Goal: Navigation & Orientation: Find specific page/section

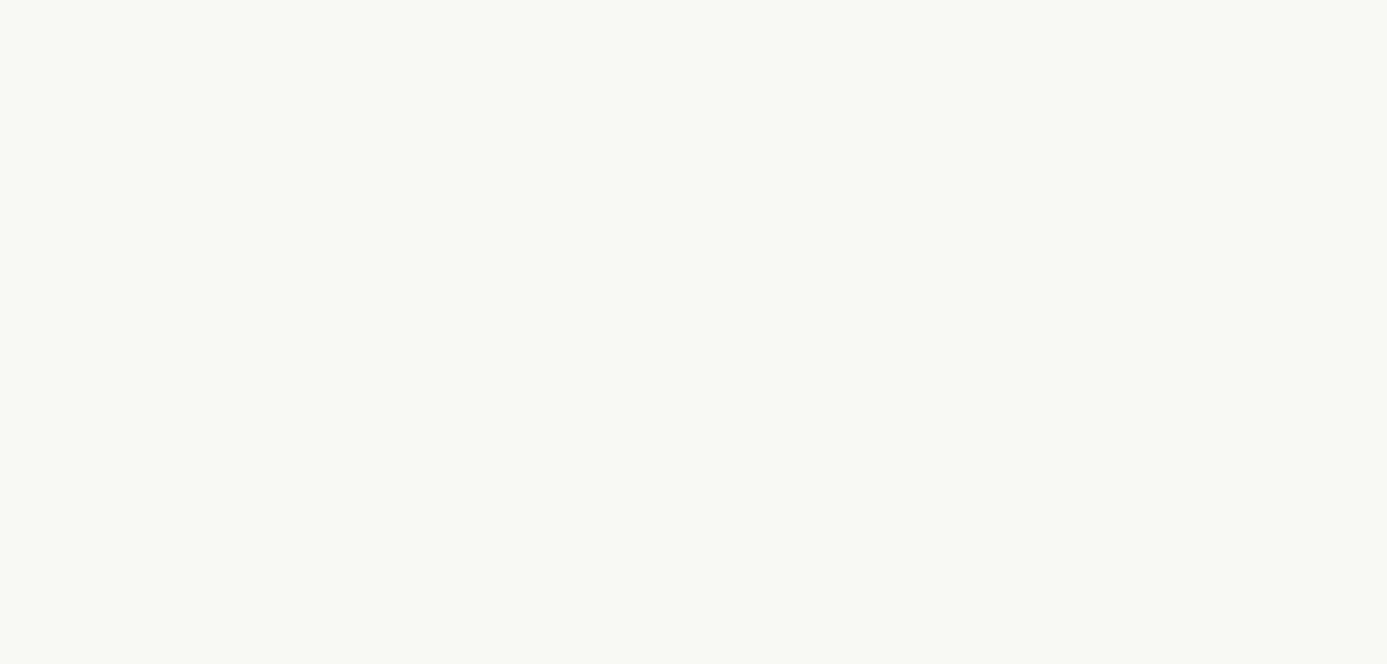
select select "ES"
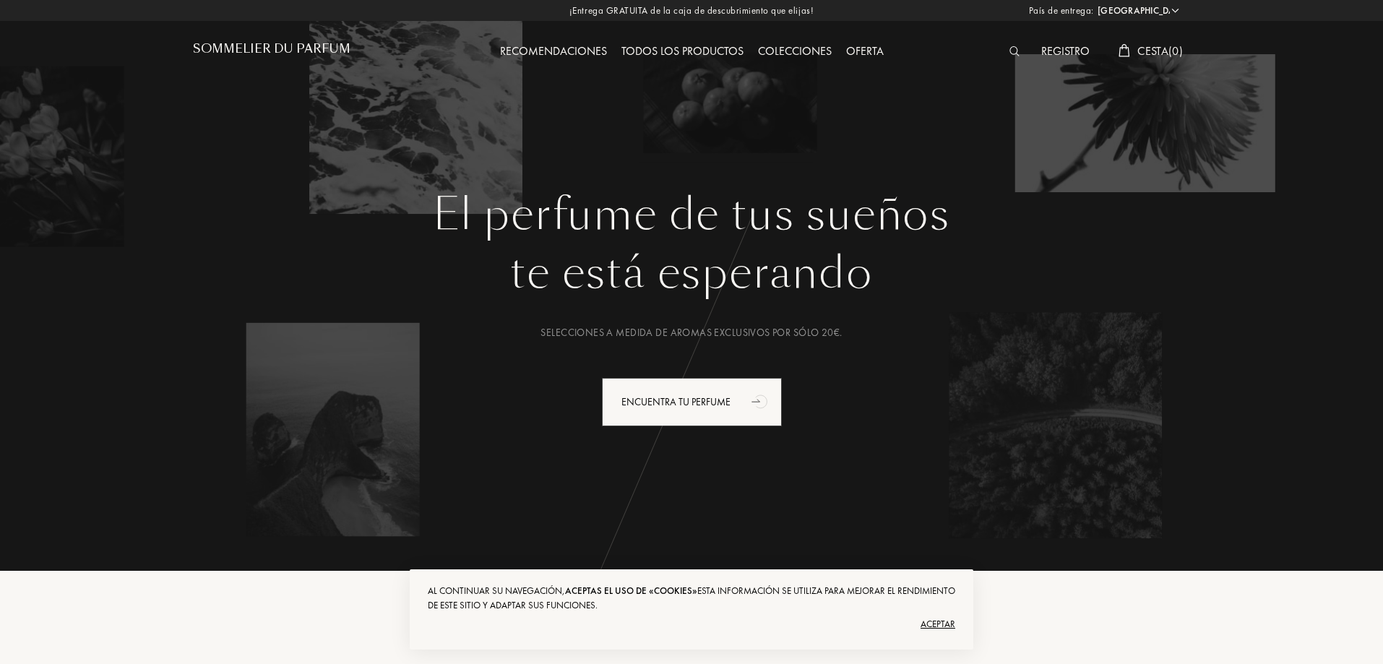
click at [1011, 51] on img at bounding box center [1014, 51] width 11 height 10
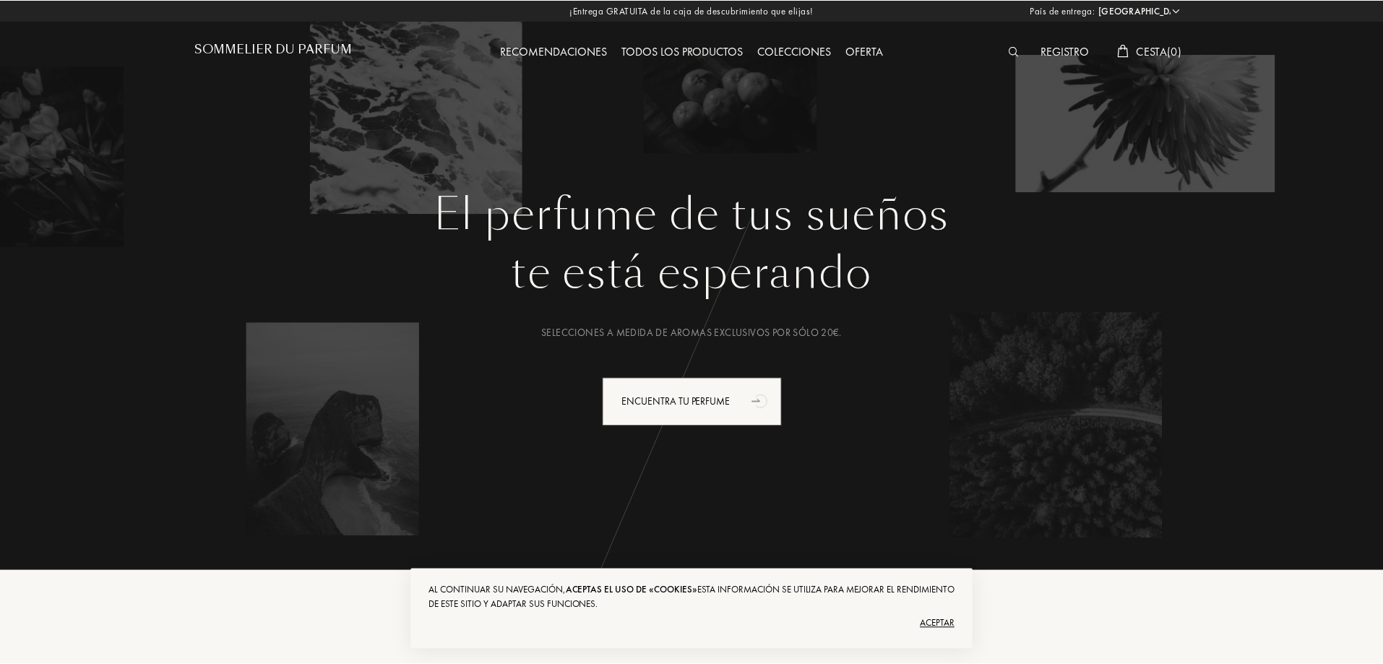
scroll to position [1, 0]
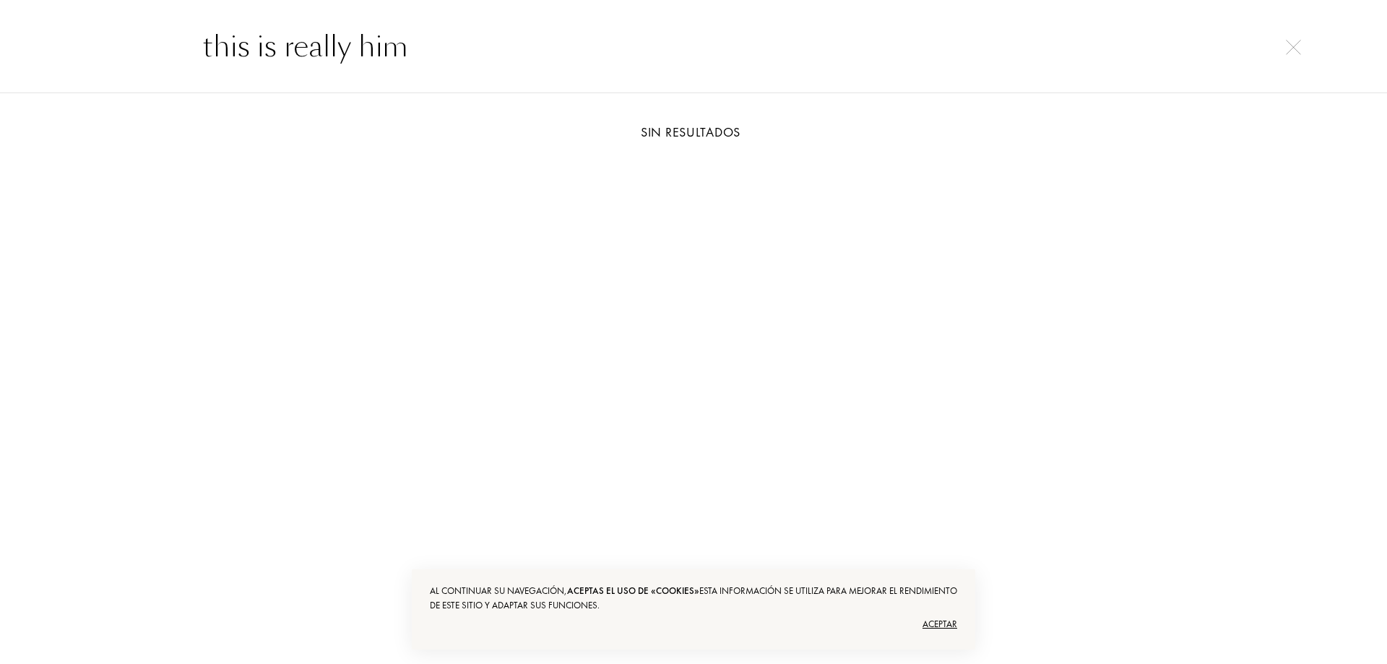
click at [937, 630] on div "Aceptar" at bounding box center [693, 624] width 527 height 23
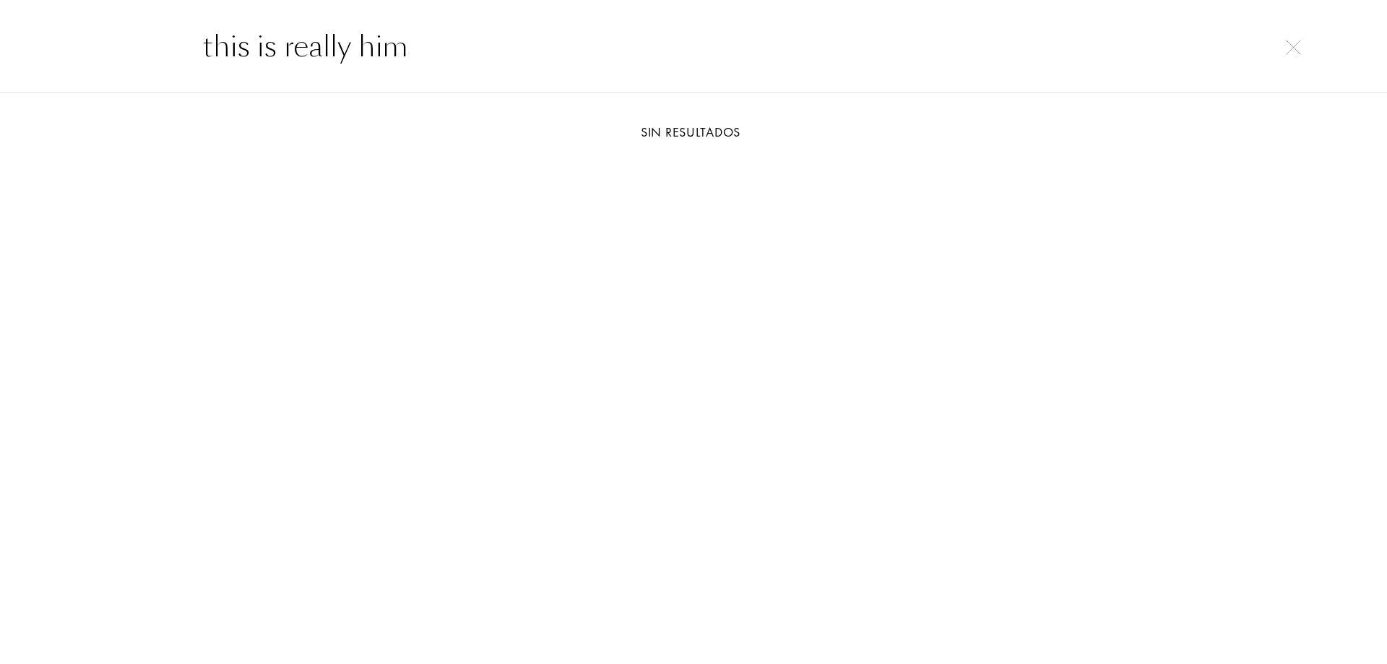
click at [427, 60] on input "this is really him" at bounding box center [693, 46] width 1040 height 43
type input "t"
type input "zadig"
click at [1295, 42] on img at bounding box center [1293, 47] width 15 height 15
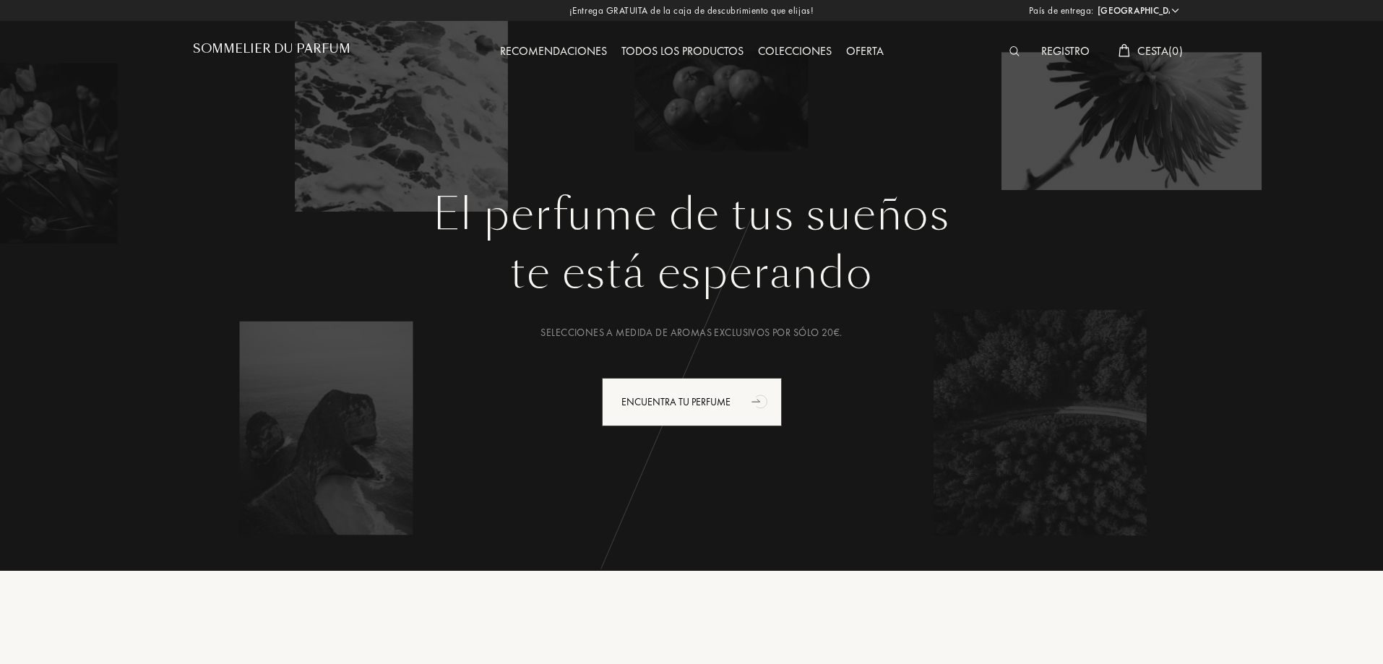
click at [694, 51] on div "Todos los productos" at bounding box center [682, 52] width 137 height 19
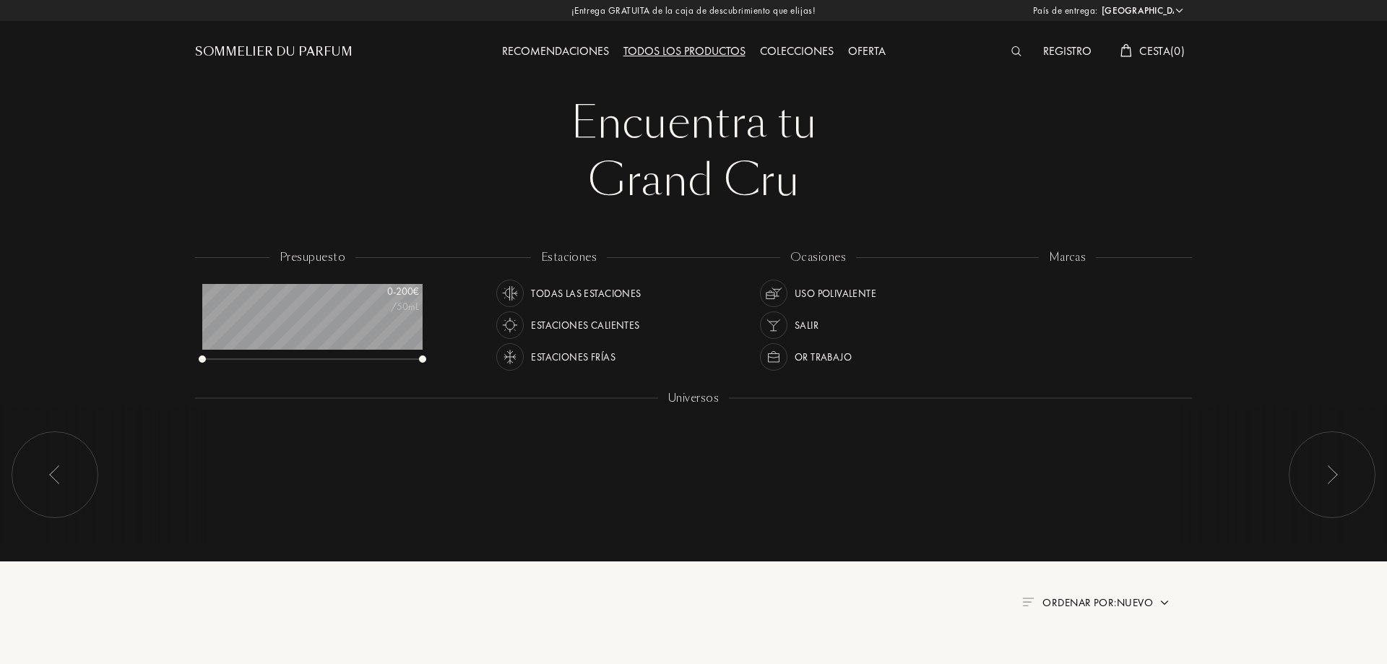
select select "ES"
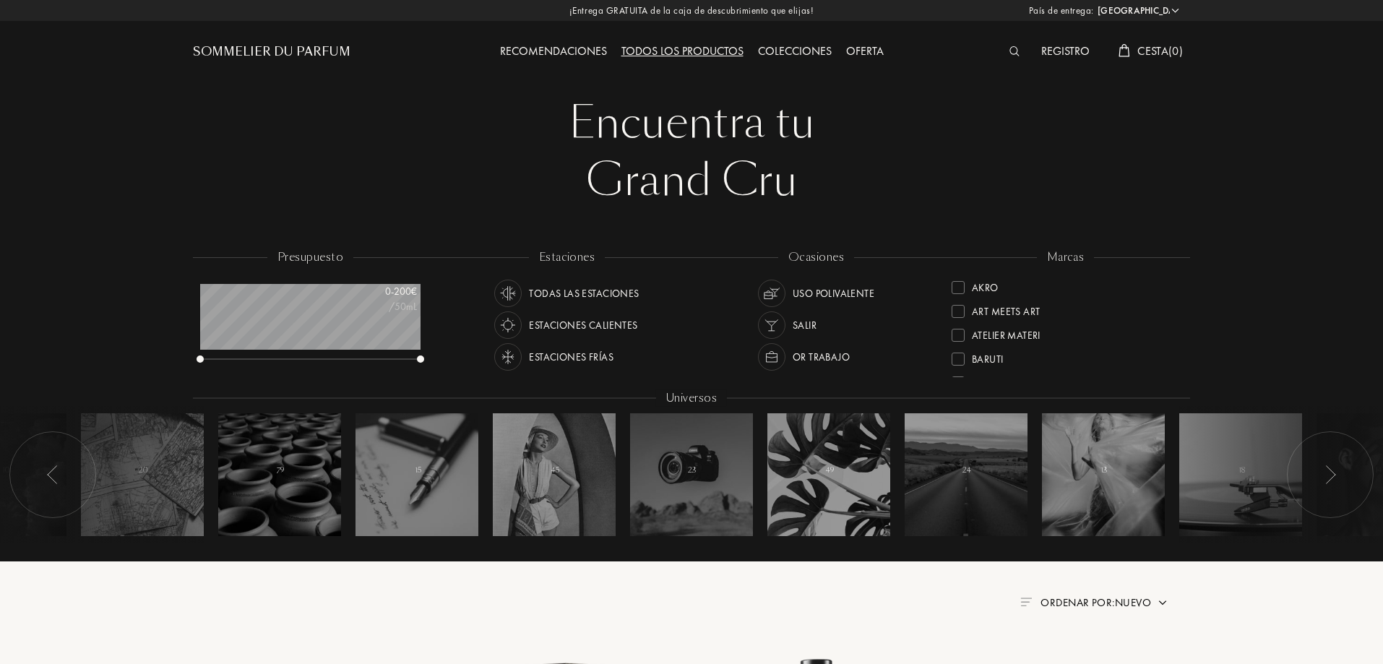
click at [780, 51] on div "Colecciones" at bounding box center [795, 52] width 88 height 19
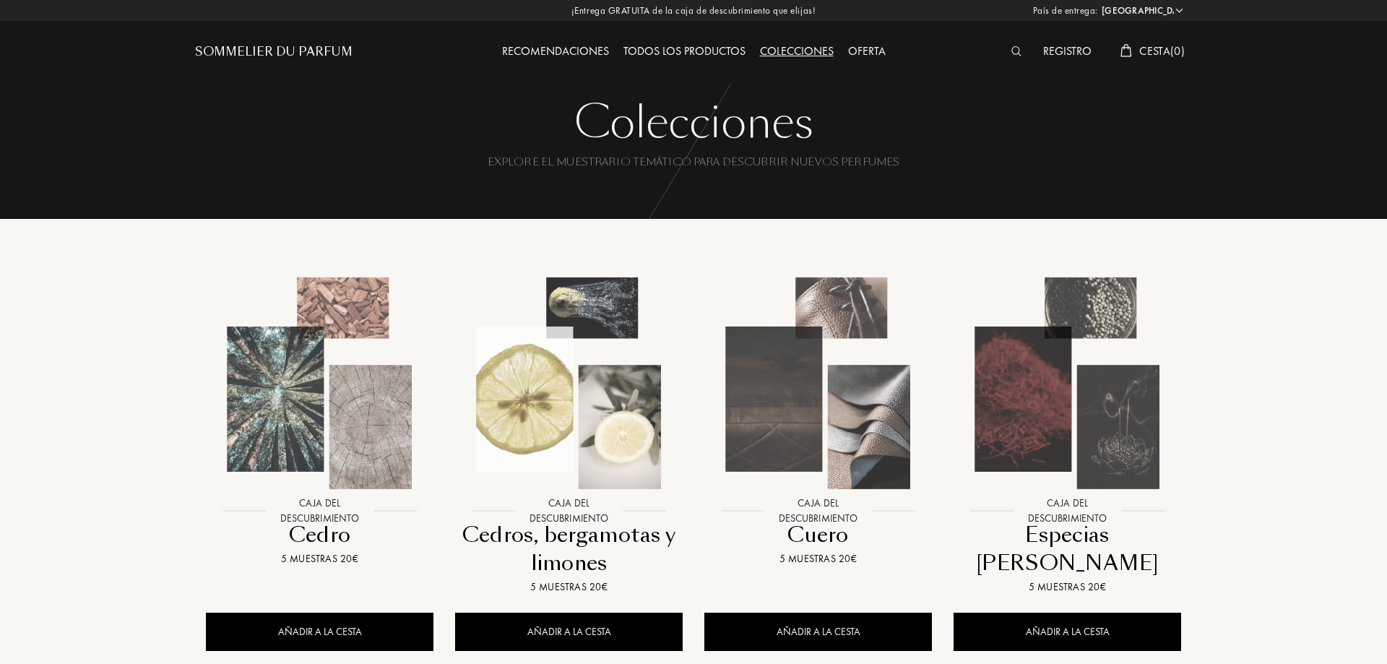
select select "ES"
click at [319, 56] on div "Sommelier du Parfum" at bounding box center [272, 51] width 158 height 17
